Goal: Task Accomplishment & Management: Manage account settings

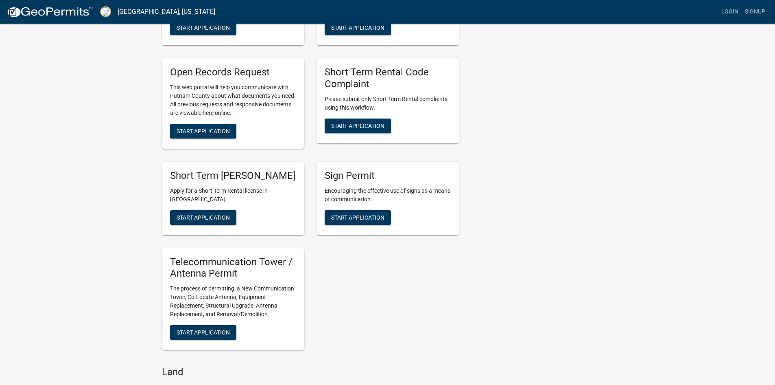
scroll to position [557, 0]
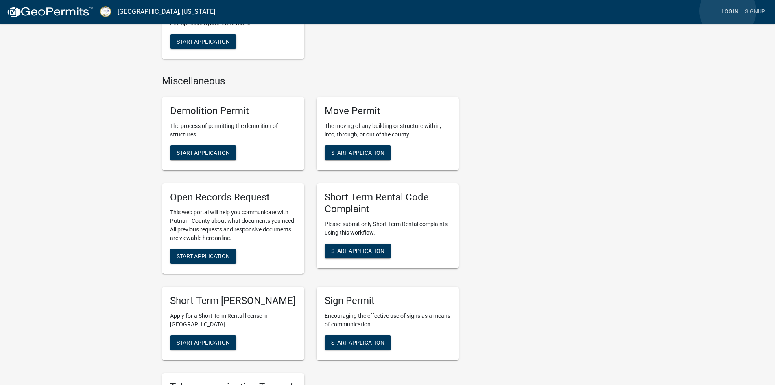
click at [728, 11] on link "Login" at bounding box center [730, 11] width 24 height 15
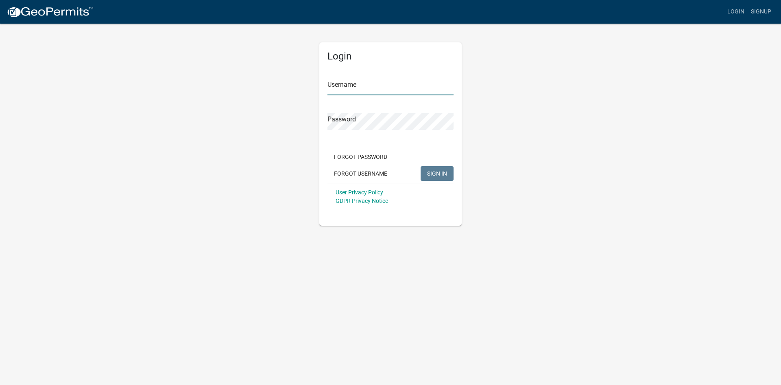
click at [341, 92] on input "Username" at bounding box center [391, 87] width 126 height 17
click at [249, 159] on div "Login Username Password Forgot Password Forgot Username SIGN IN User Privacy Po…" at bounding box center [391, 124] width 464 height 203
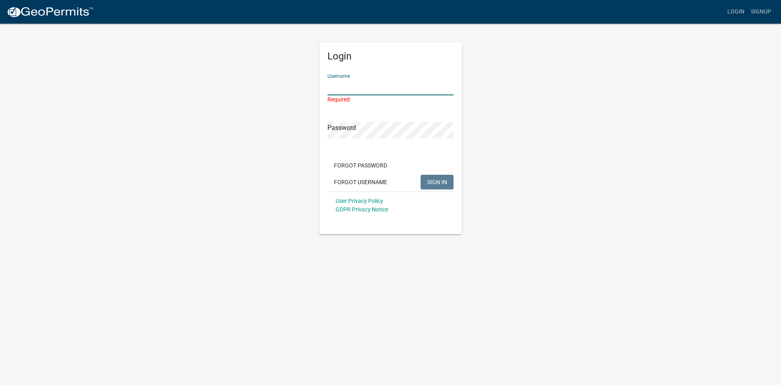
click at [347, 87] on input "Username" at bounding box center [391, 87] width 126 height 17
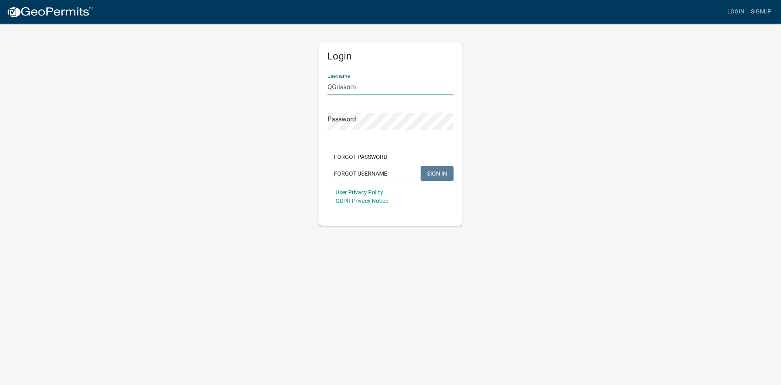
type input "QGrissom"
click at [421, 166] on button "SIGN IN" at bounding box center [437, 173] width 33 height 15
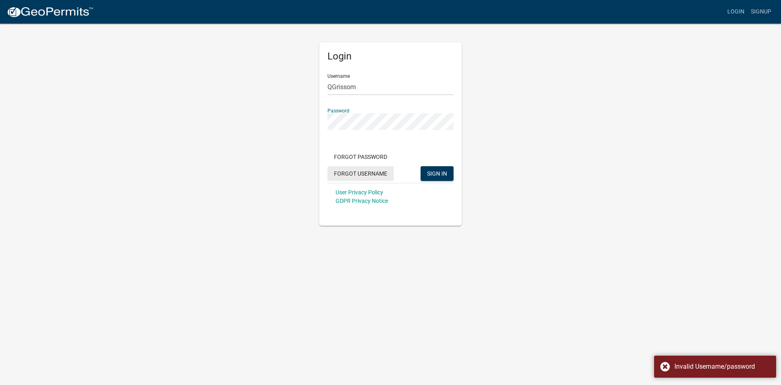
click at [352, 172] on button "Forgot Username" at bounding box center [361, 173] width 66 height 15
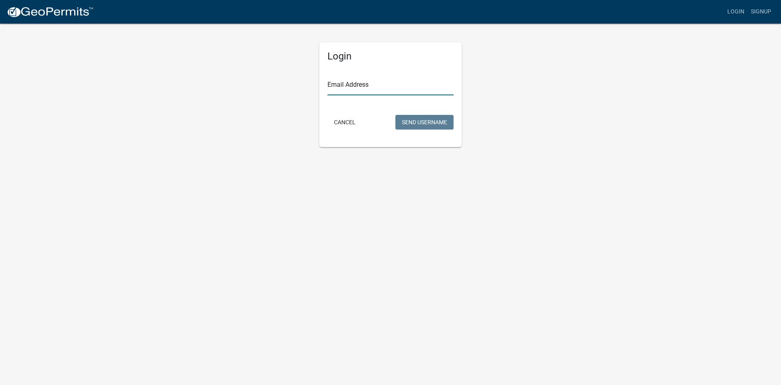
click at [376, 84] on input "Email Address" at bounding box center [391, 87] width 126 height 17
type input "qgrissom@putnamcountyga.us"
click at [440, 119] on button "Send Username" at bounding box center [424, 122] width 58 height 15
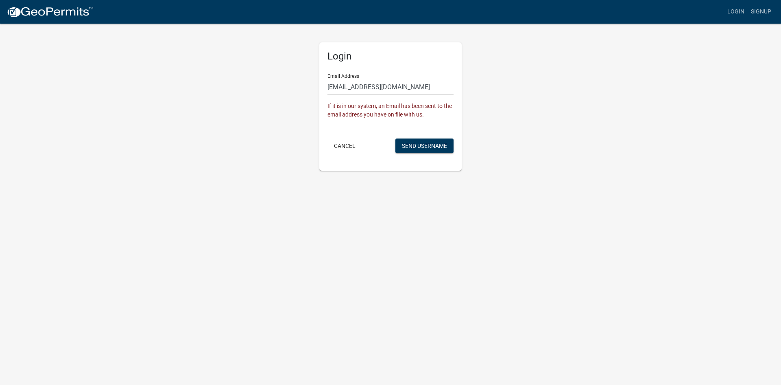
click at [280, 119] on div "Login Email Address qgrissom@putnamcountyga.us If it is in our system, an Email…" at bounding box center [391, 97] width 464 height 148
click at [56, 12] on img at bounding box center [50, 12] width 87 height 12
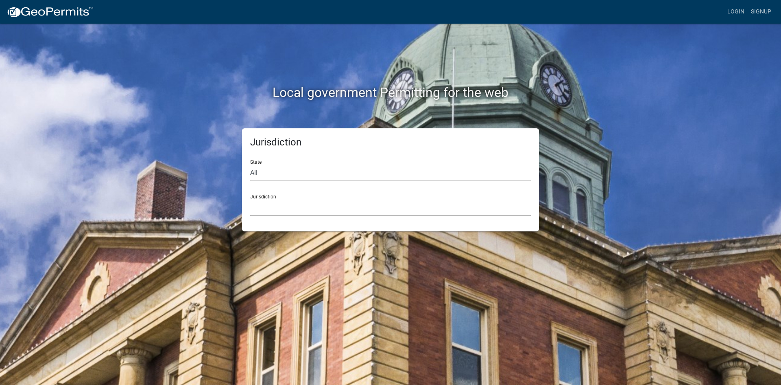
click at [268, 205] on select "Custer County, Colorado Carroll County, Georgia Cook County, Georgia Crawford C…" at bounding box center [390, 207] width 281 height 17
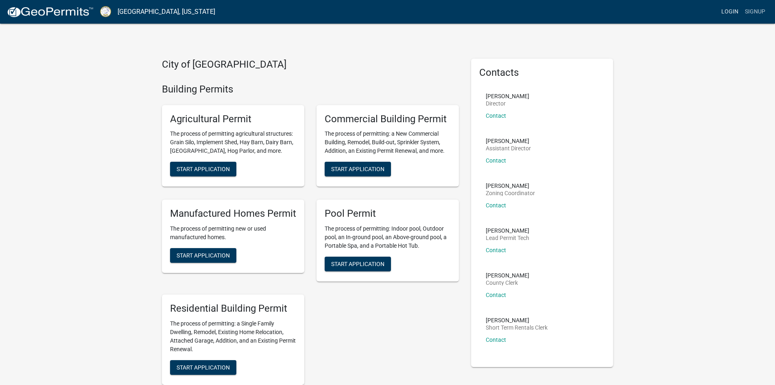
click at [730, 15] on link "Login" at bounding box center [730, 11] width 24 height 15
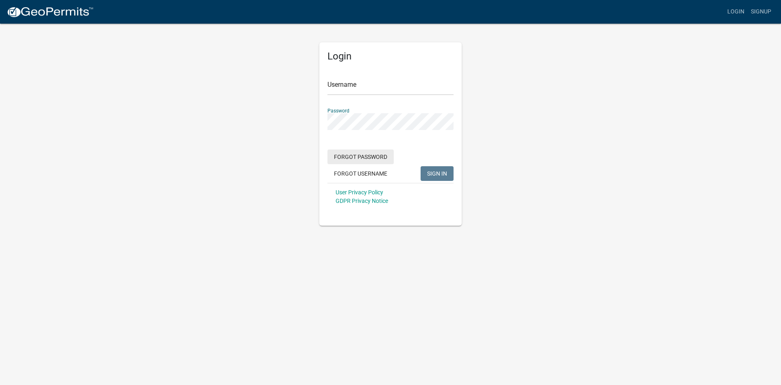
click at [374, 157] on div "Forgot Password Forgot Username SIGN IN" at bounding box center [391, 165] width 126 height 33
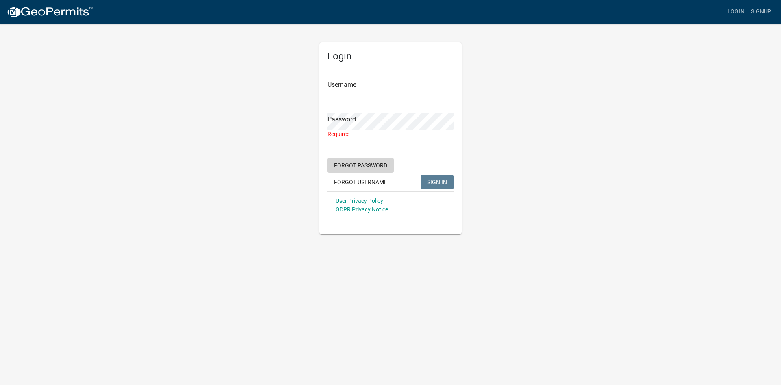
click at [369, 164] on button "Forgot Password" at bounding box center [361, 165] width 66 height 15
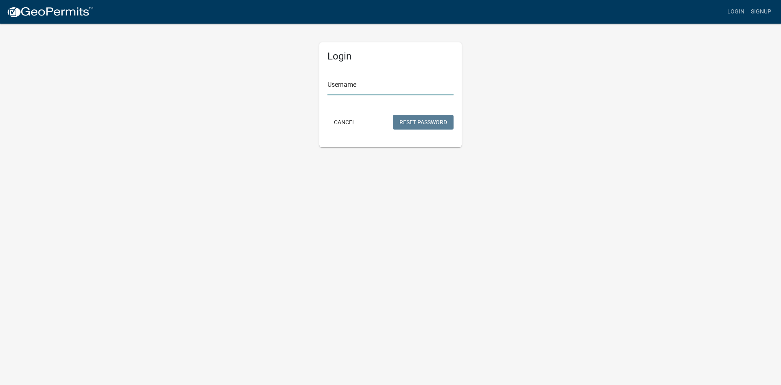
click at [365, 91] on input "Username" at bounding box center [391, 87] width 126 height 17
click at [338, 86] on input "Qgrissom" at bounding box center [391, 87] width 126 height 17
type input "QGrissom"
click at [413, 118] on button "Reset Password" at bounding box center [423, 122] width 61 height 15
